Goal: Find contact information: Find contact information

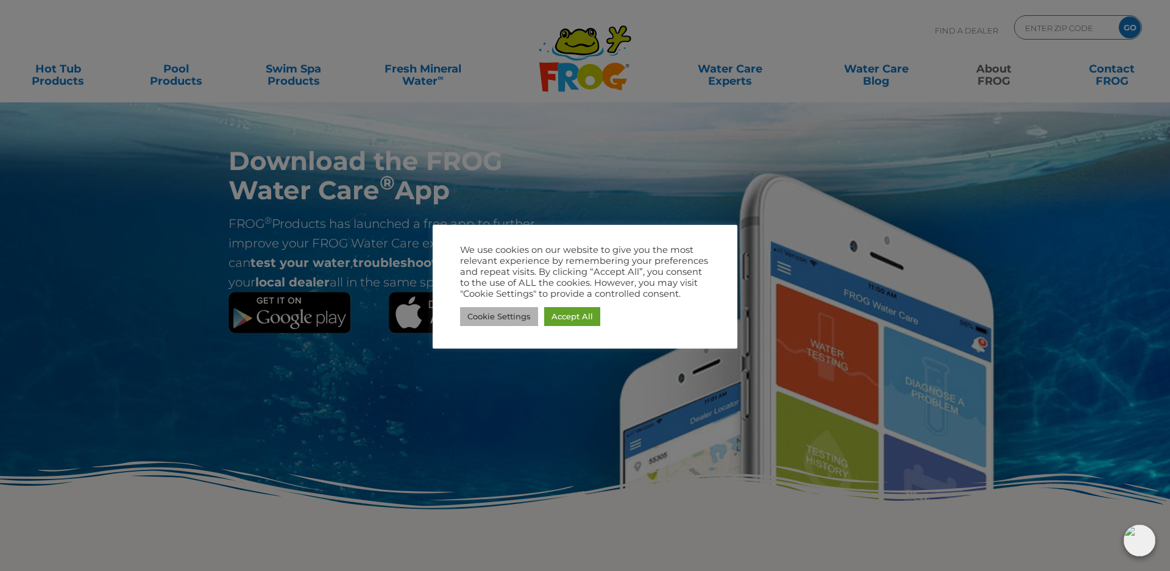
click at [500, 317] on link "Cookie Settings" at bounding box center [499, 316] width 78 height 19
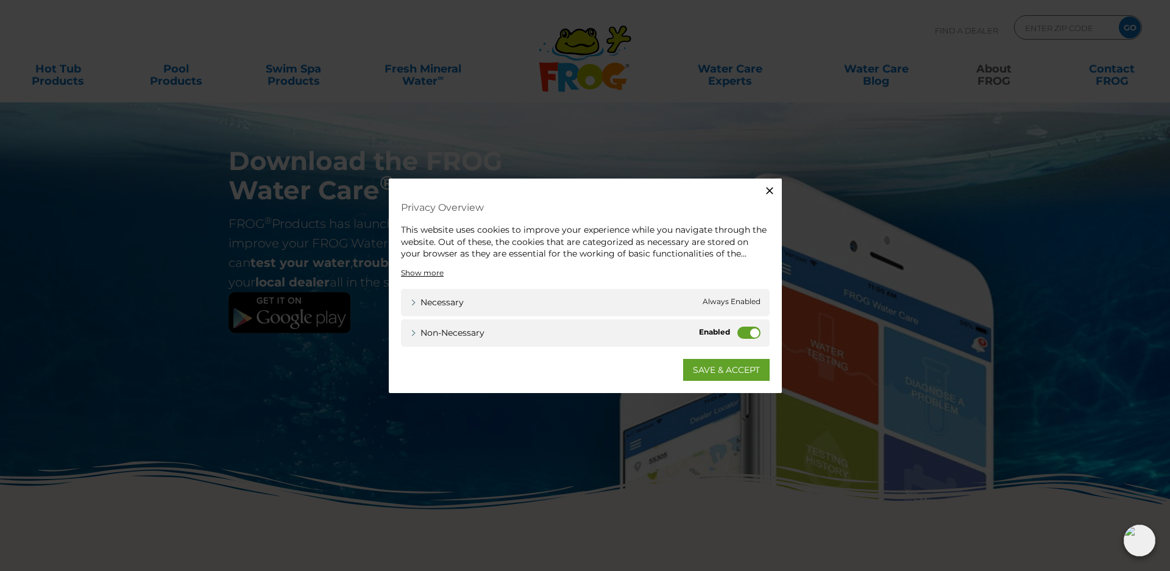
click at [739, 333] on label "Non-necessary" at bounding box center [748, 332] width 23 height 12
click at [0, 0] on input "Non-necessary" at bounding box center [0, 0] width 0 height 0
click at [738, 371] on link "SAVE & ACCEPT" at bounding box center [726, 369] width 87 height 22
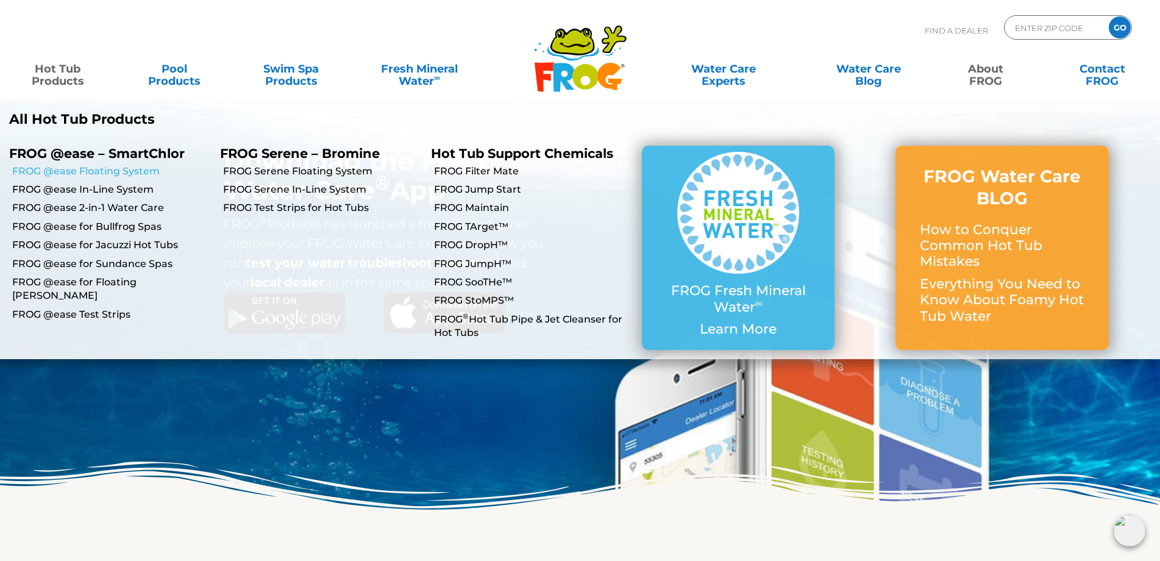
click at [105, 169] on link "FROG @ease Floating System" at bounding box center [111, 171] width 199 height 13
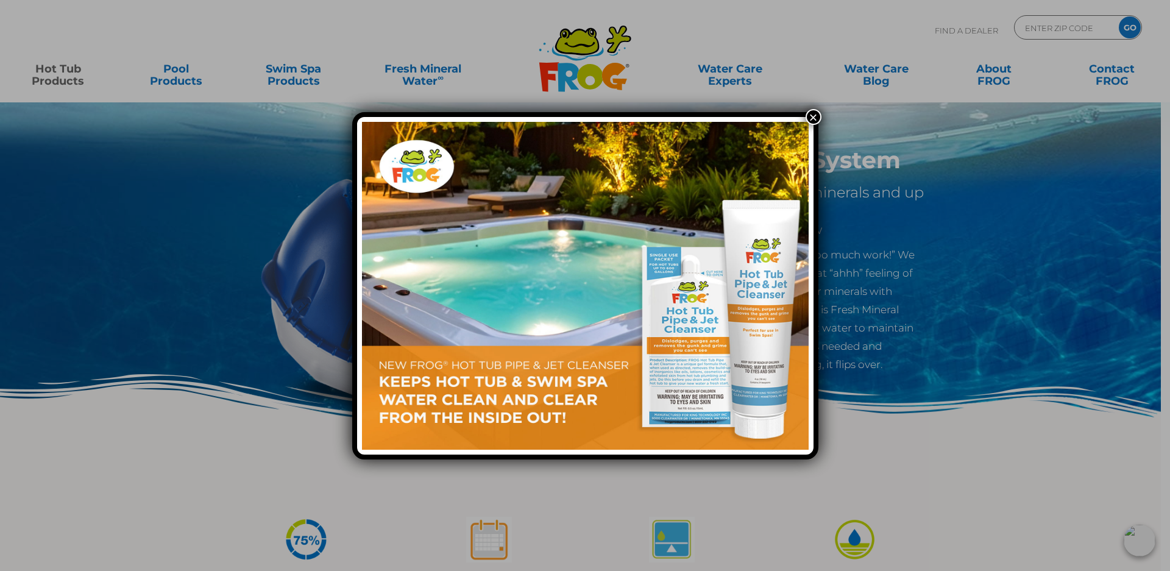
click at [810, 115] on button "×" at bounding box center [814, 117] width 16 height 16
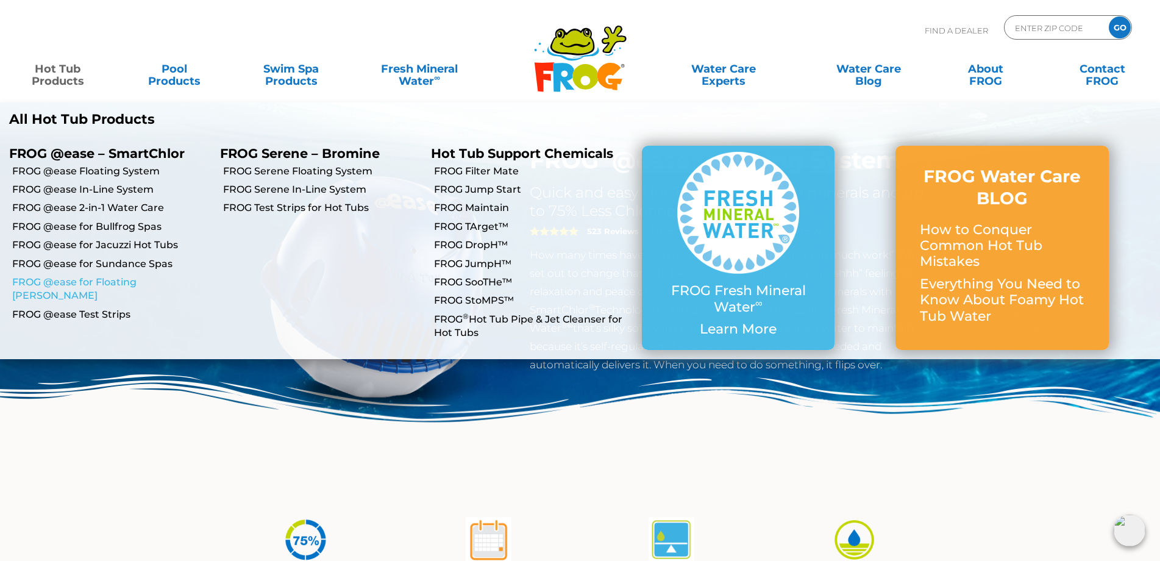
click at [102, 280] on link "FROG @ease for Floating [PERSON_NAME]" at bounding box center [111, 288] width 199 height 27
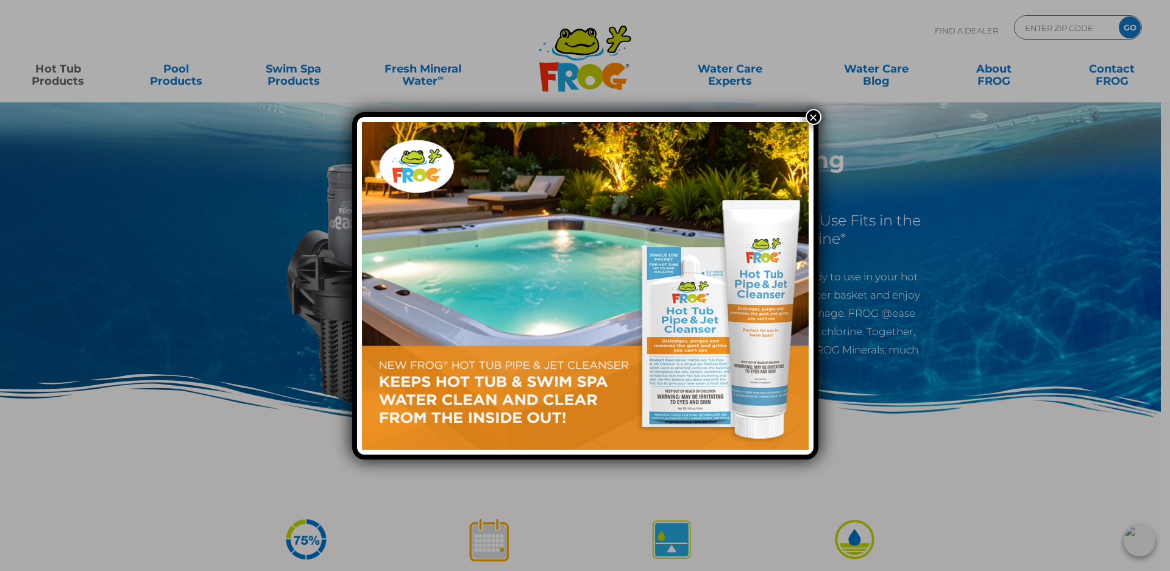
click at [814, 115] on button "×" at bounding box center [814, 117] width 16 height 16
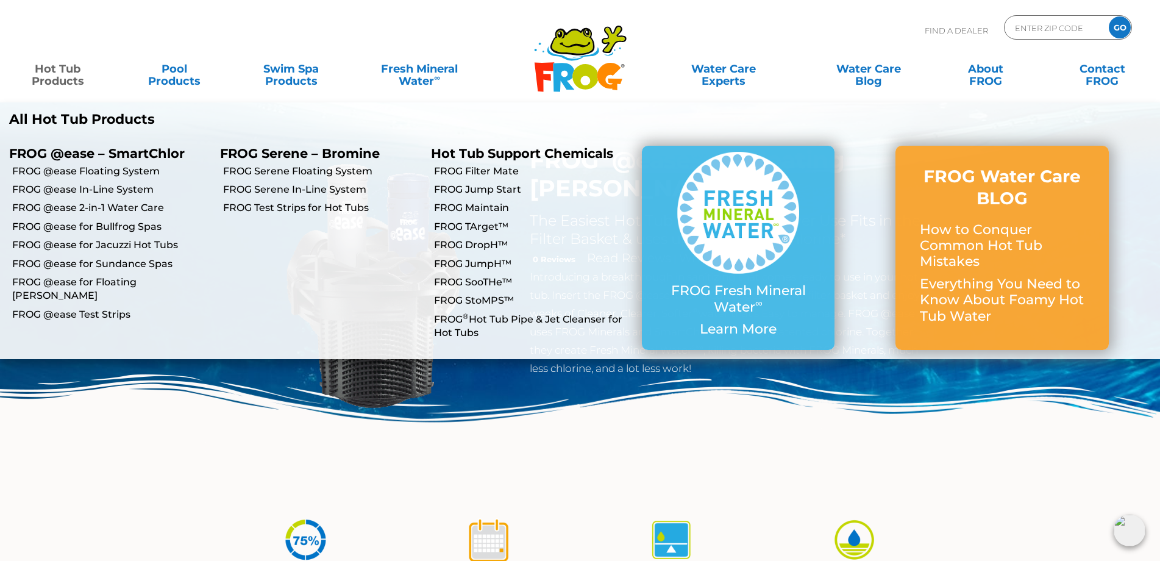
click at [49, 71] on link "Hot Tub Products" at bounding box center [57, 69] width 91 height 24
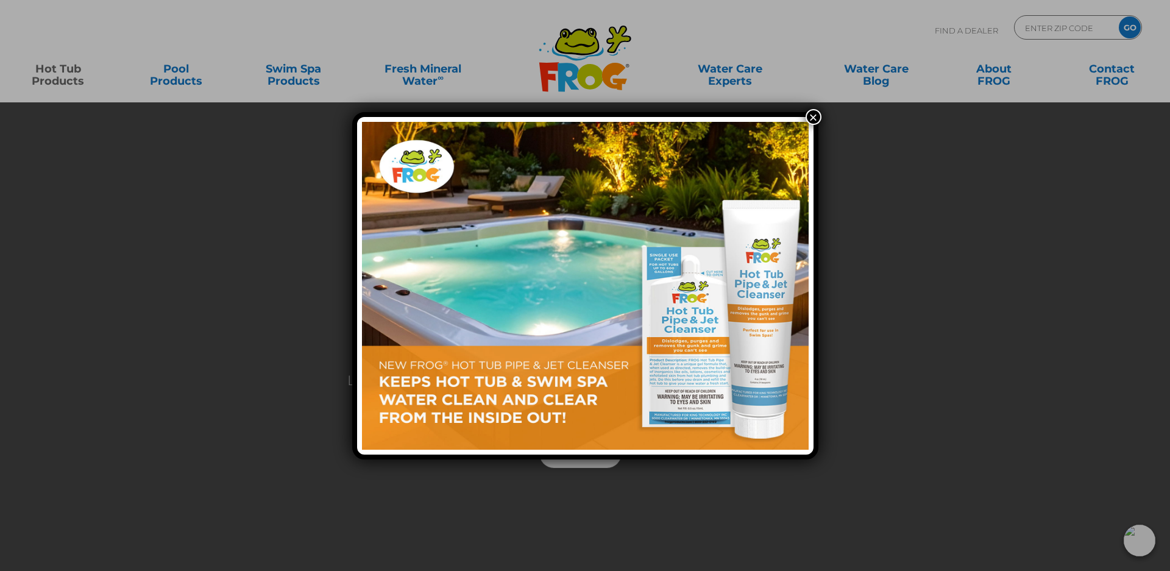
click at [814, 117] on button "×" at bounding box center [814, 117] width 16 height 16
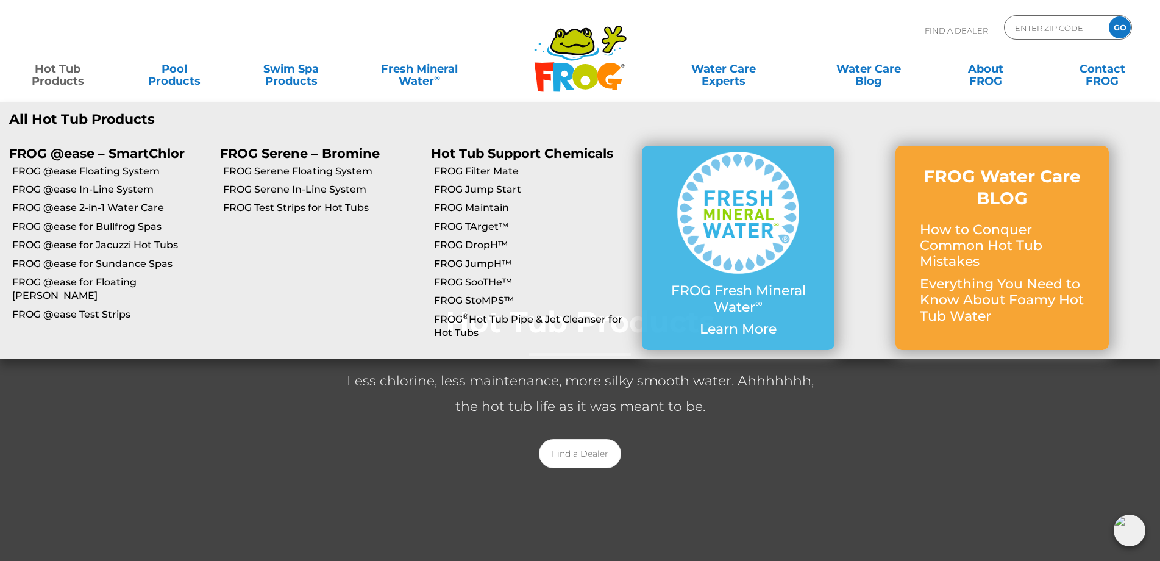
click at [60, 74] on link "Hot Tub Products" at bounding box center [57, 69] width 91 height 24
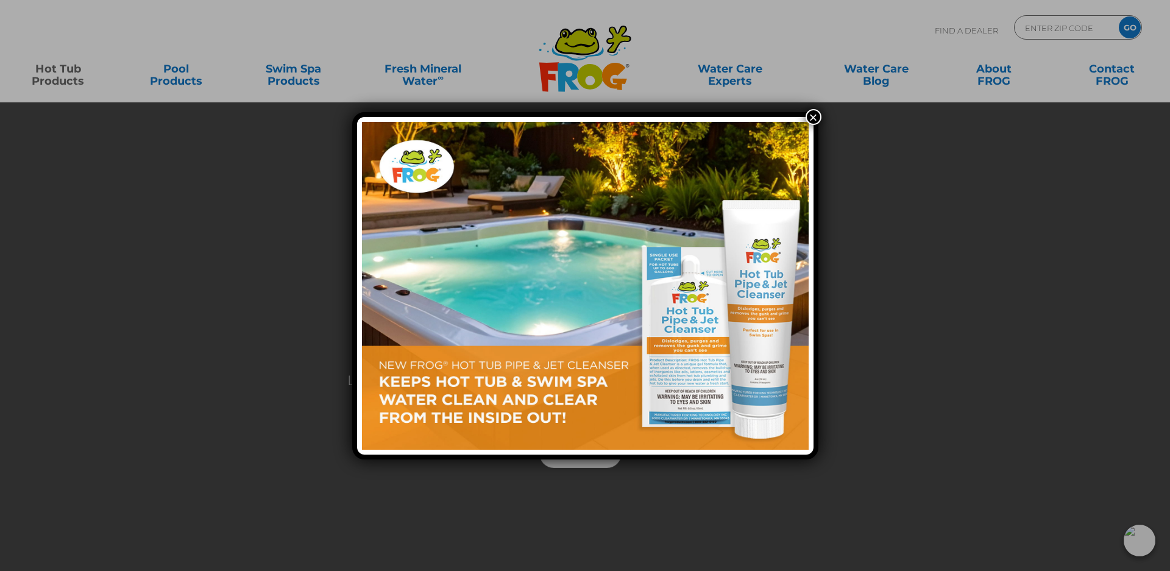
click at [811, 119] on button "×" at bounding box center [814, 117] width 16 height 16
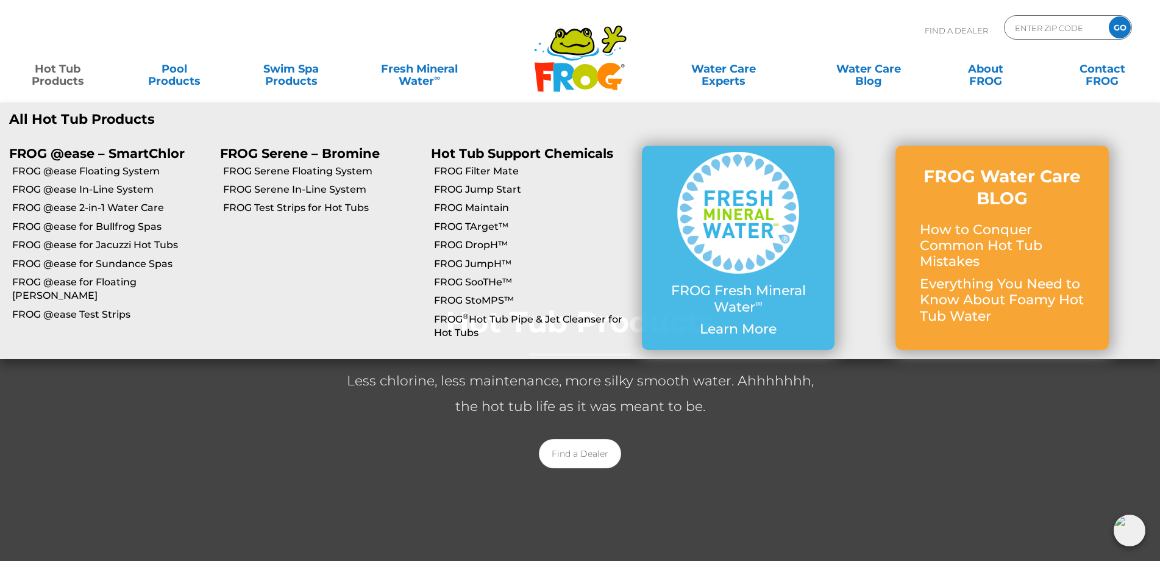
click at [54, 71] on link "Hot Tub Products" at bounding box center [57, 69] width 91 height 24
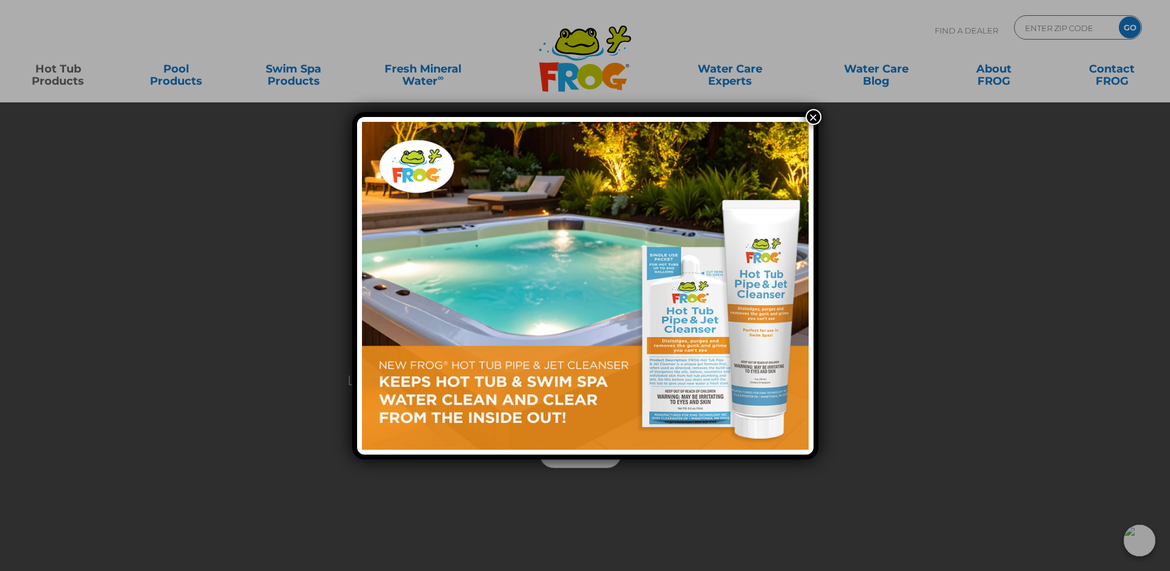
click at [812, 117] on button "×" at bounding box center [814, 117] width 16 height 16
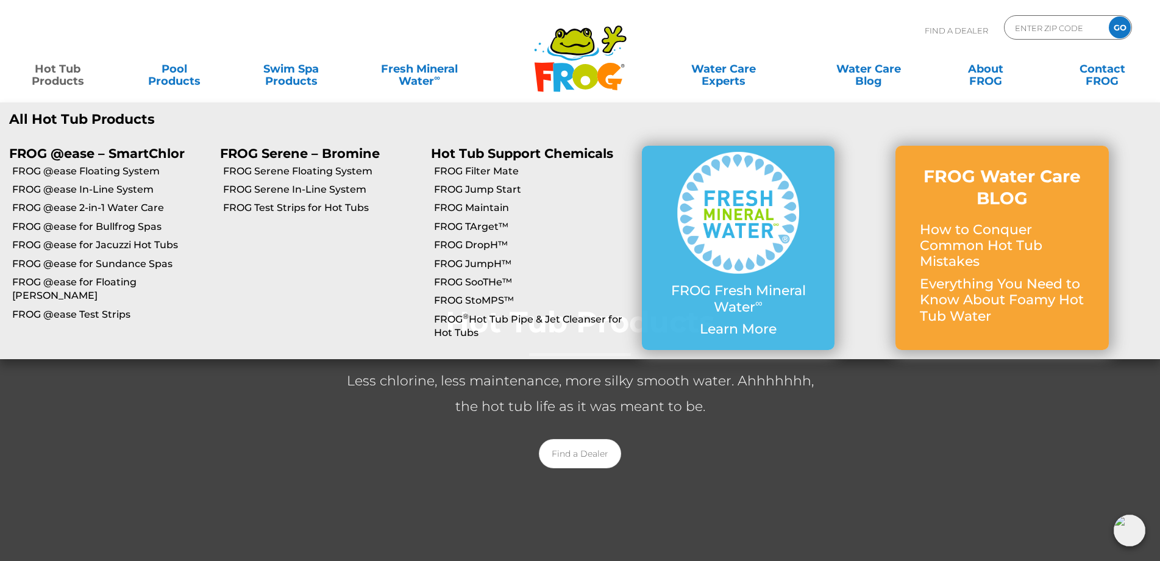
click at [58, 81] on link "Hot Tub Products" at bounding box center [57, 69] width 91 height 24
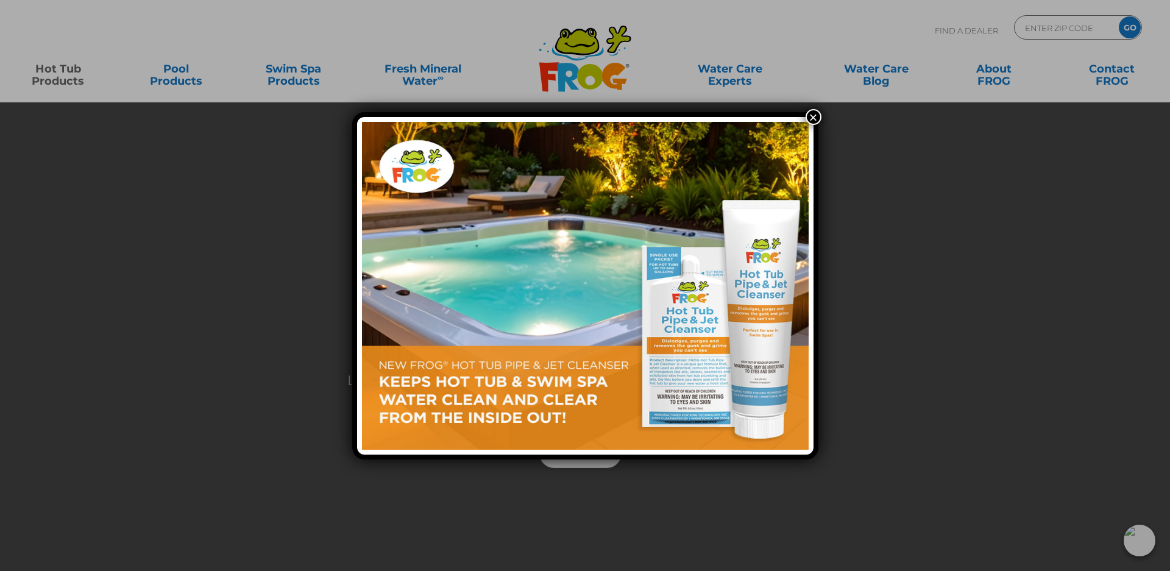
drag, startPoint x: 48, startPoint y: 76, endPoint x: 811, endPoint y: 116, distance: 764.1
click at [811, 116] on button "×" at bounding box center [814, 117] width 16 height 16
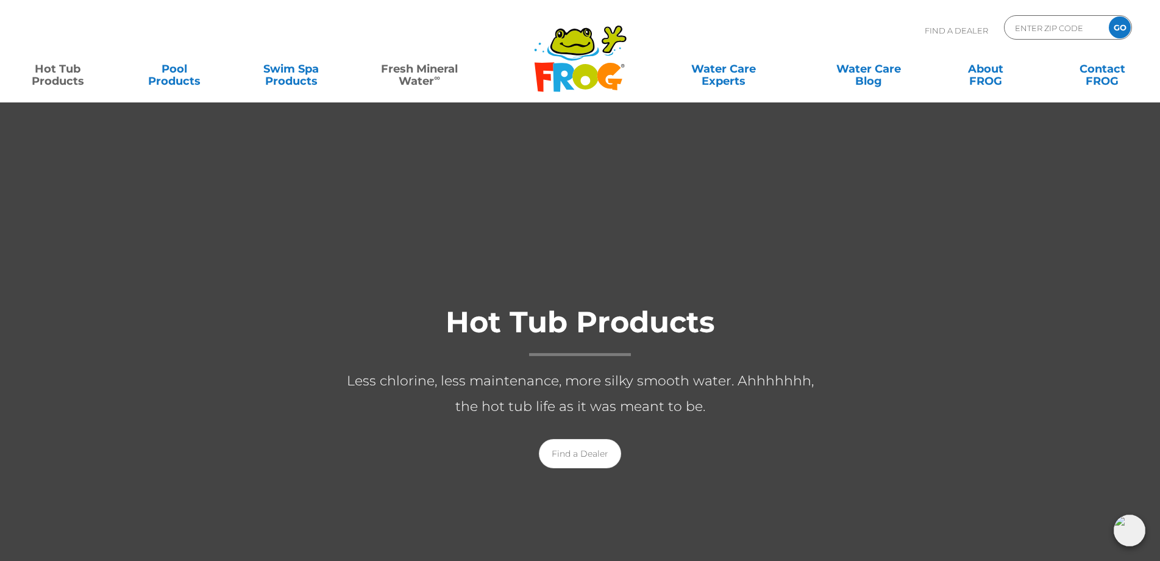
click at [424, 76] on link "Fresh Mineral Water ∞" at bounding box center [419, 69] width 113 height 24
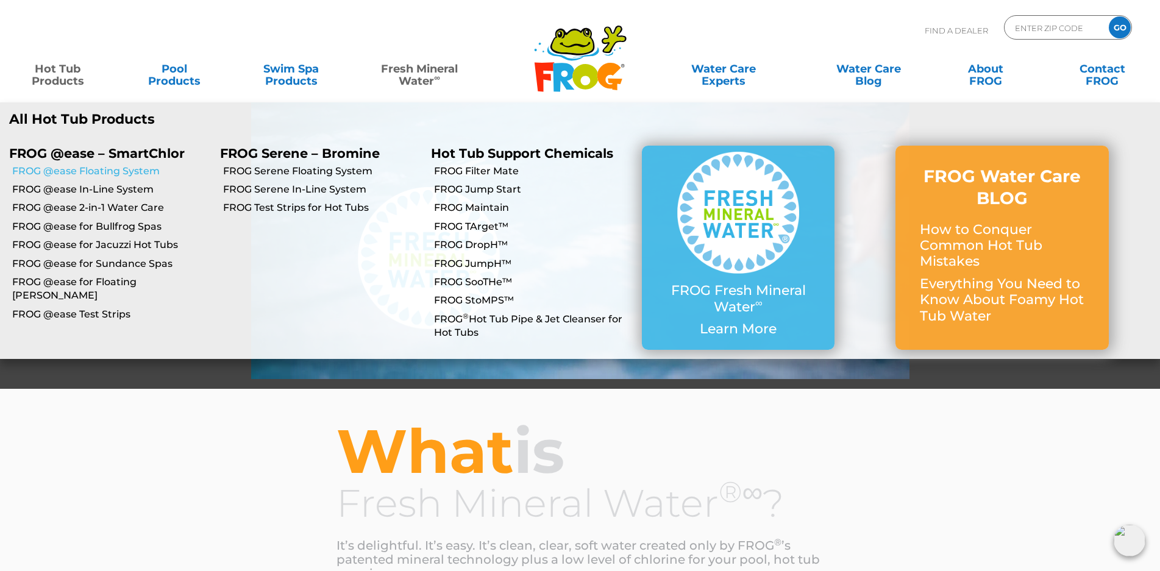
click at [74, 172] on link "FROG @ease Floating System" at bounding box center [111, 171] width 199 height 13
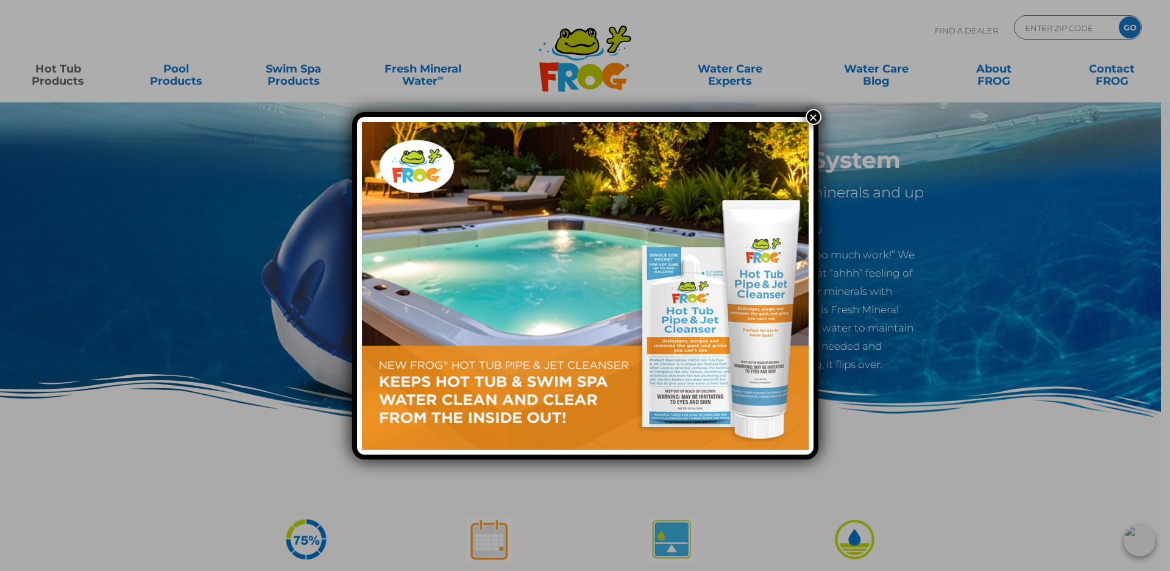
click at [562, 270] on img at bounding box center [585, 286] width 447 height 328
click at [814, 118] on button "×" at bounding box center [814, 117] width 16 height 16
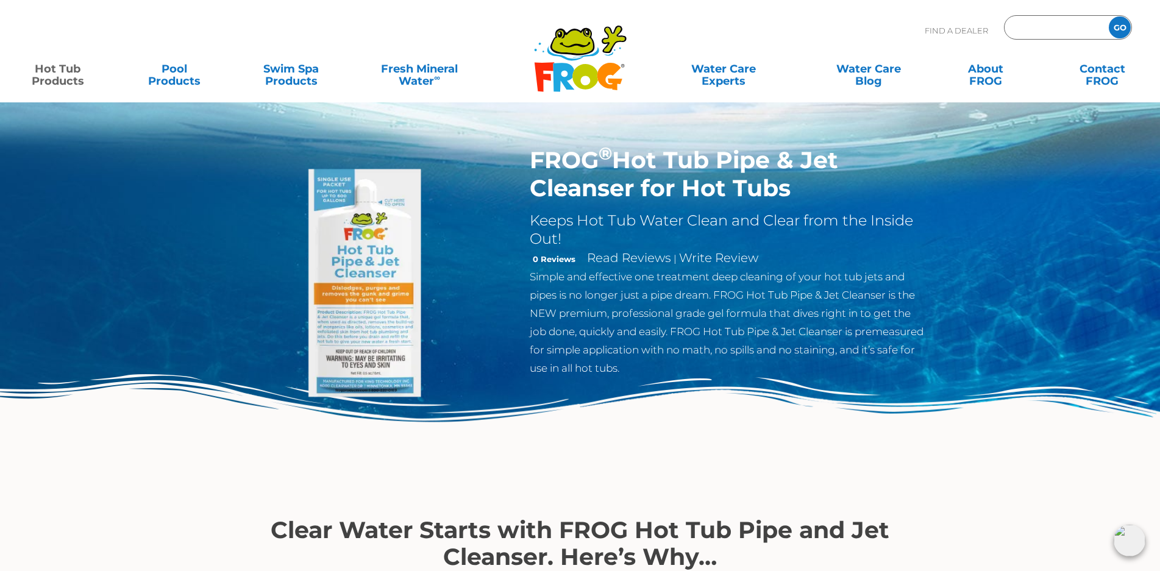
click at [1075, 26] on input "Zip Code Form" at bounding box center [1055, 28] width 82 height 18
type input "ellij"
click at [1119, 26] on input "GO" at bounding box center [1120, 27] width 22 height 22
drag, startPoint x: 1053, startPoint y: 30, endPoint x: 919, endPoint y: 30, distance: 134.1
click at [919, 30] on div "Find A Dealer ellij GO" at bounding box center [579, 35] width 1135 height 41
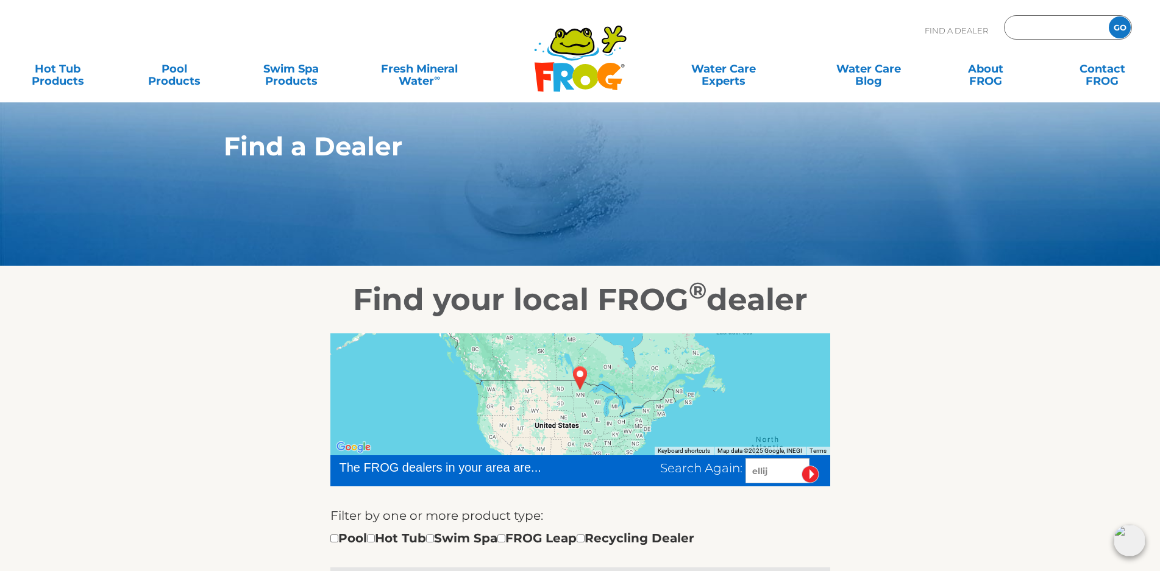
click at [1028, 29] on input "Zip Code Form" at bounding box center [1055, 28] width 82 height 18
type input "30540"
click at [1109, 16] on input "GO" at bounding box center [1120, 27] width 22 height 22
click at [1120, 27] on input "GO" at bounding box center [1120, 27] width 22 height 22
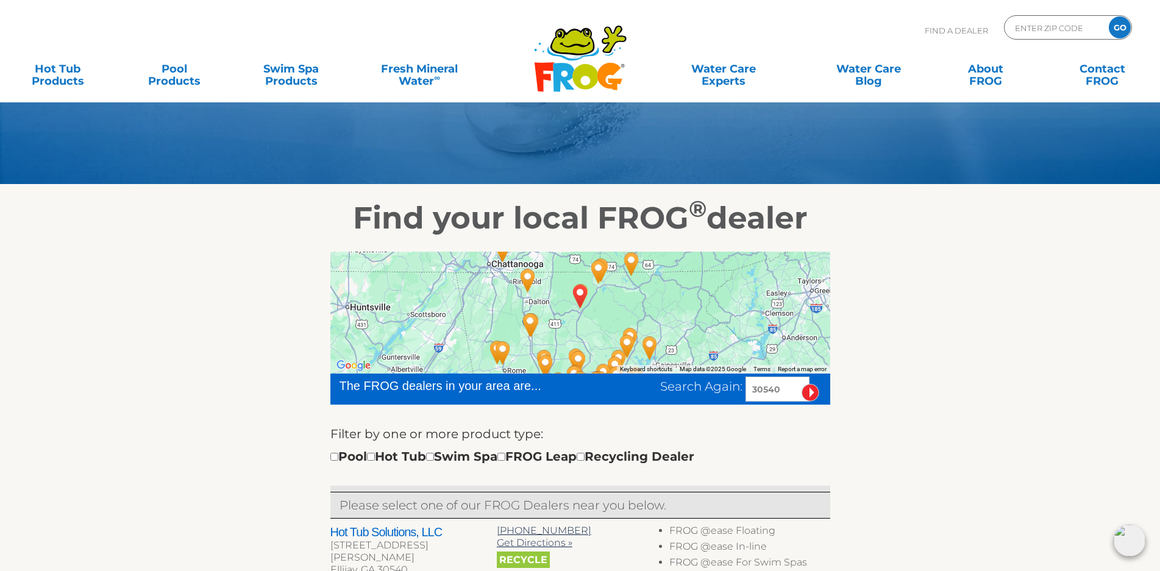
scroll to position [124, 0]
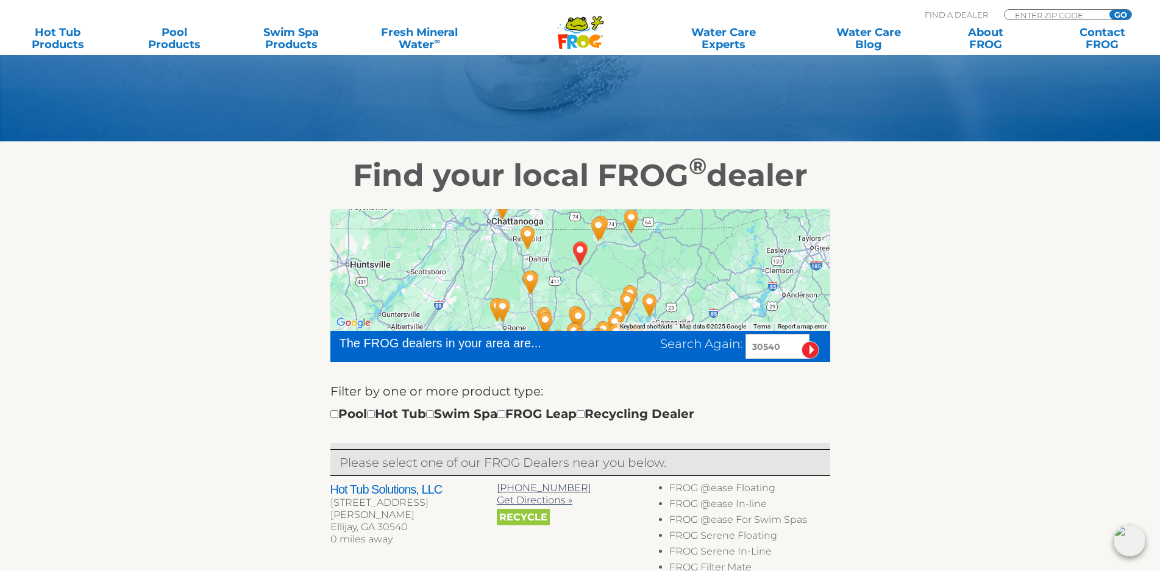
click at [1159, 120] on html ".st130{clip-path:url(#SVGID_2_);fill-rule:evenodd;clip-rule:evenodd;fill:#C3CC0…" at bounding box center [580, 161] width 1160 height 571
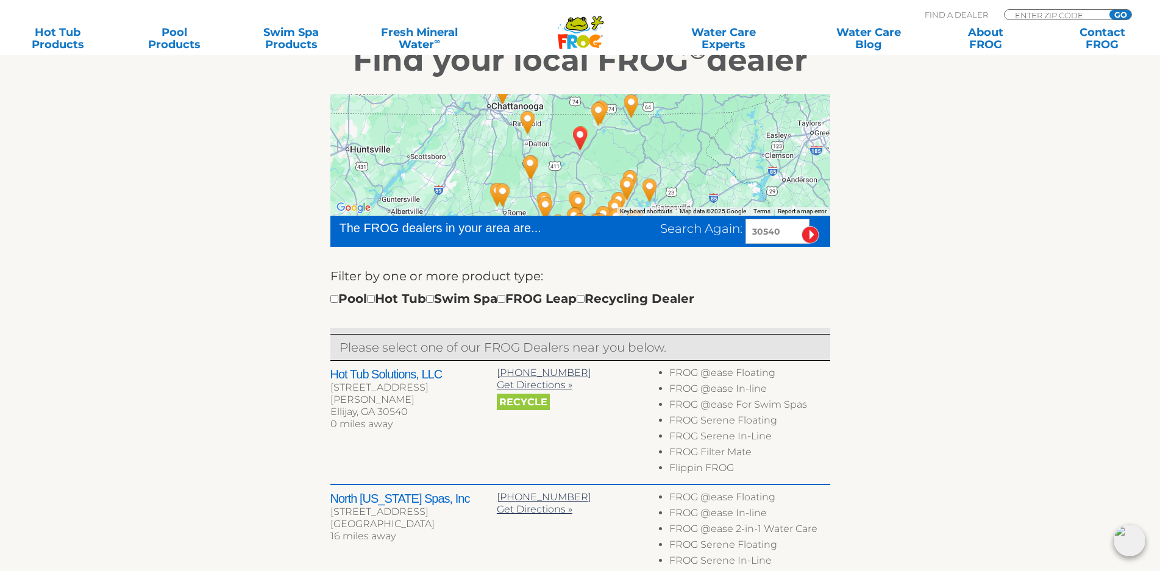
scroll to position [321, 0]
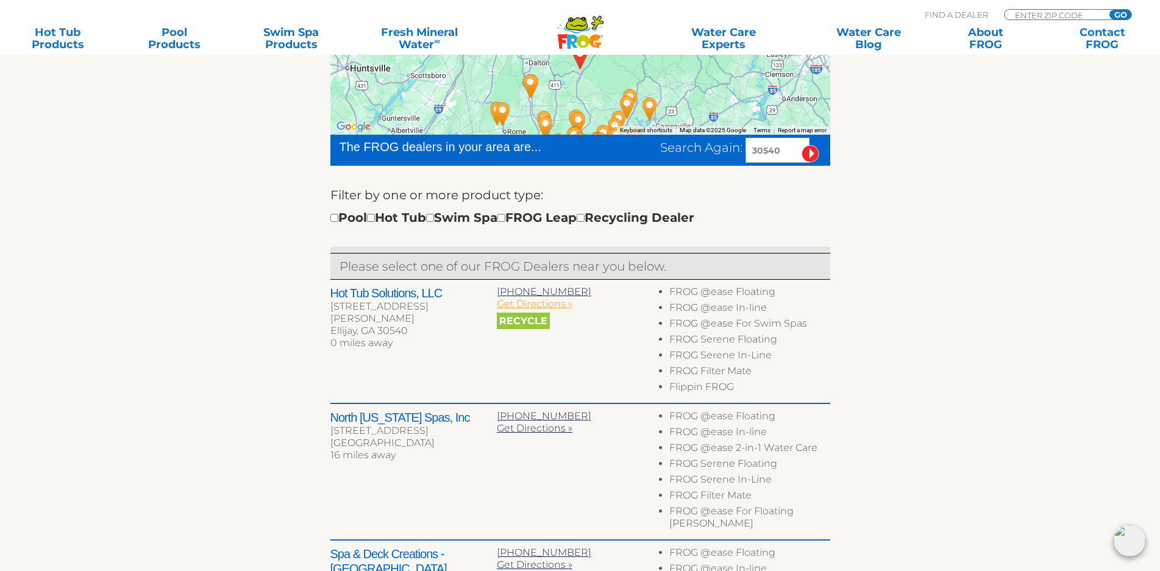
click at [557, 302] on span "Get Directions »" at bounding box center [535, 304] width 76 height 12
